Goal: Check status

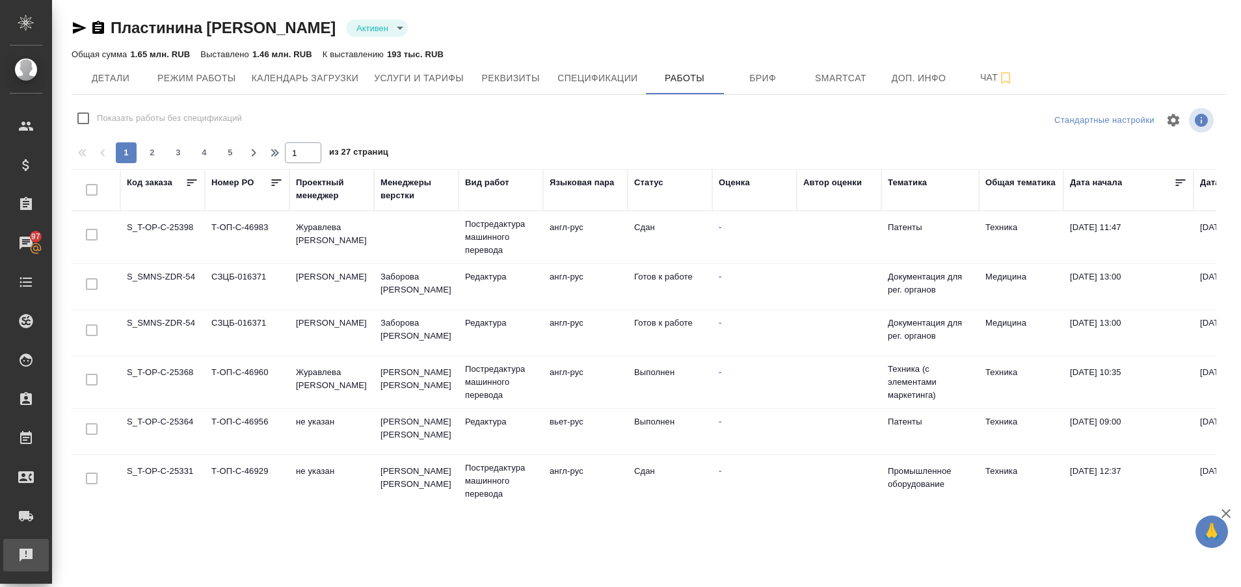
click at [49, 569] on link "Рекламации" at bounding box center [26, 555] width 46 height 33
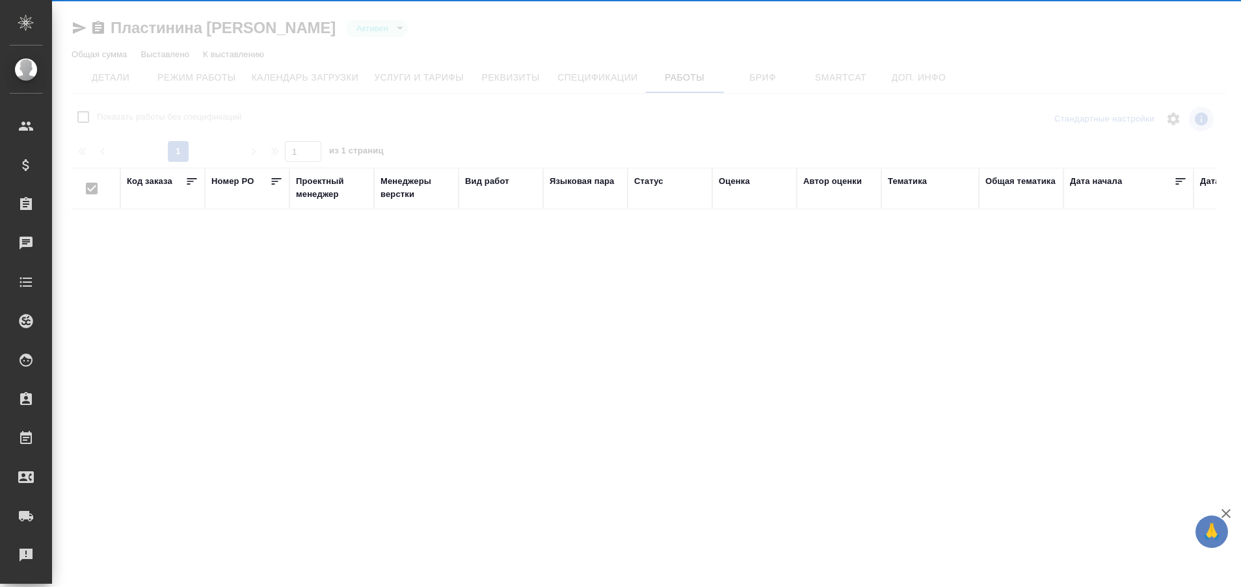
type input "active"
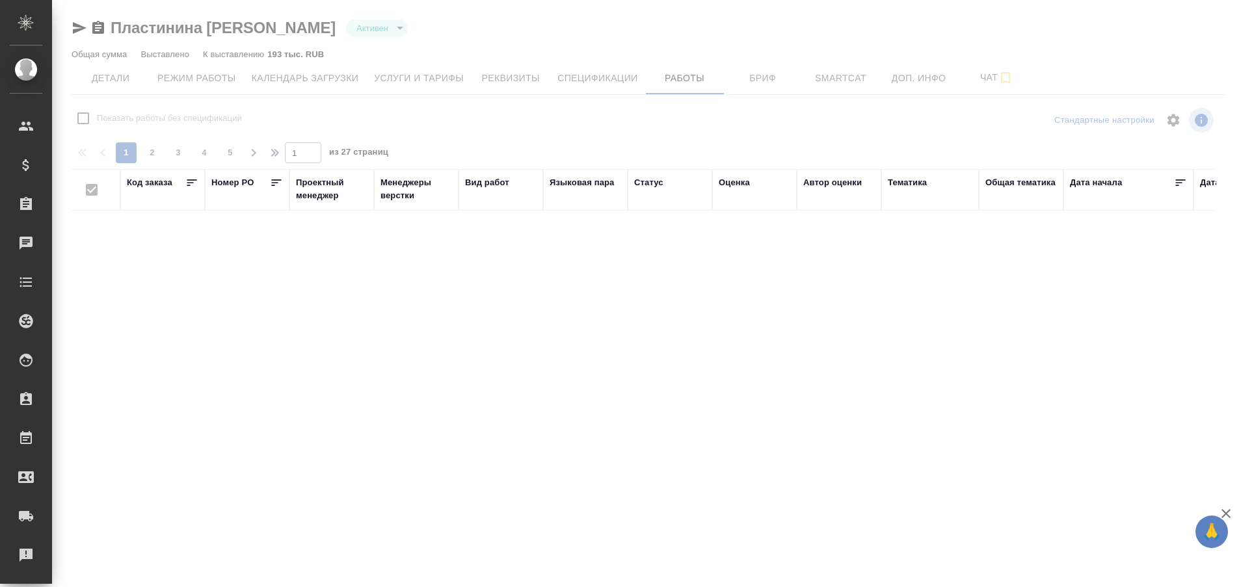
checkbox input "false"
